Goal: Task Accomplishment & Management: Complete application form

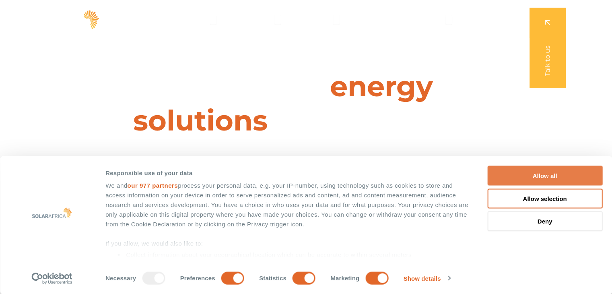
click at [529, 172] on button "Allow all" at bounding box center [545, 176] width 115 height 20
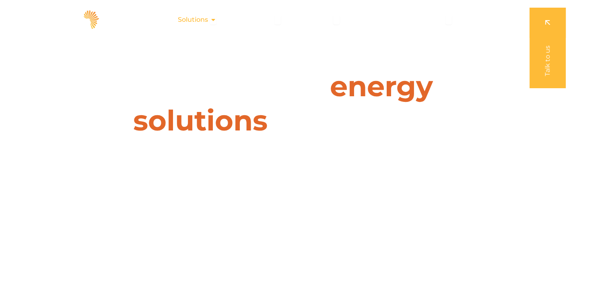
click at [214, 19] on icon "Menu" at bounding box center [213, 20] width 6 height 6
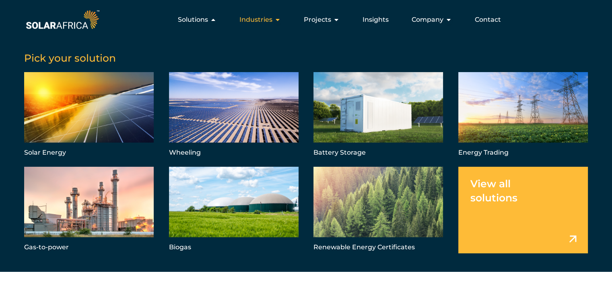
click at [273, 19] on span "Industries" at bounding box center [256, 20] width 33 height 10
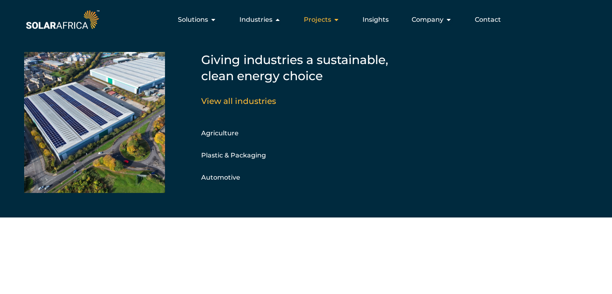
click at [320, 22] on span "Projects" at bounding box center [317, 20] width 27 height 10
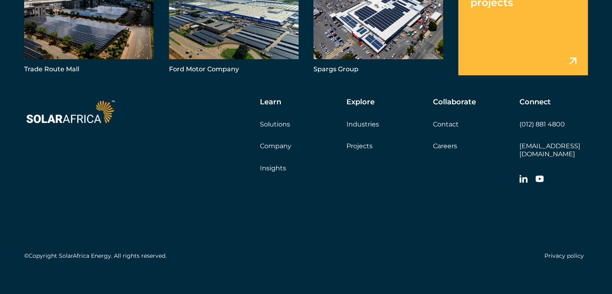
scroll to position [2757, 0]
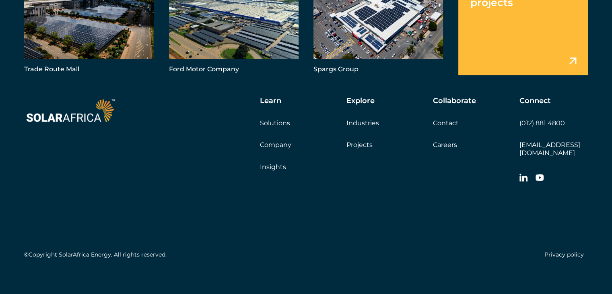
click at [444, 143] on link "Careers" at bounding box center [445, 145] width 24 height 8
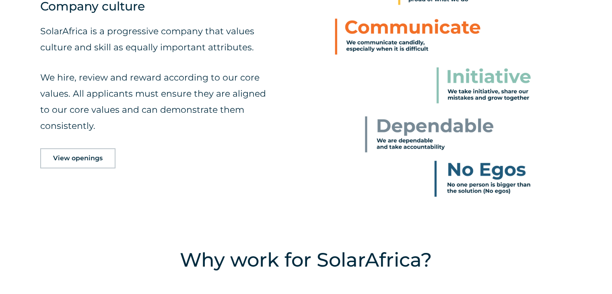
click at [84, 160] on span "View openings" at bounding box center [78, 158] width 50 height 6
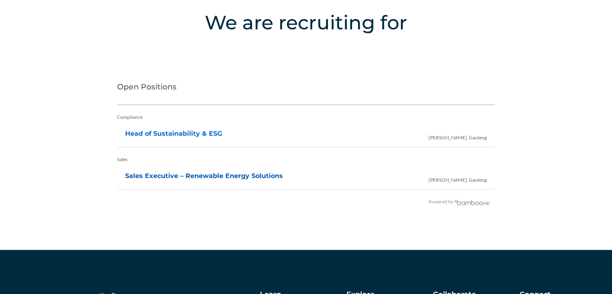
scroll to position [1604, 0]
click at [191, 134] on link "Head of Sustainability & ESG" at bounding box center [173, 134] width 97 height 8
